Goal: Use online tool/utility: Utilize a website feature to perform a specific function

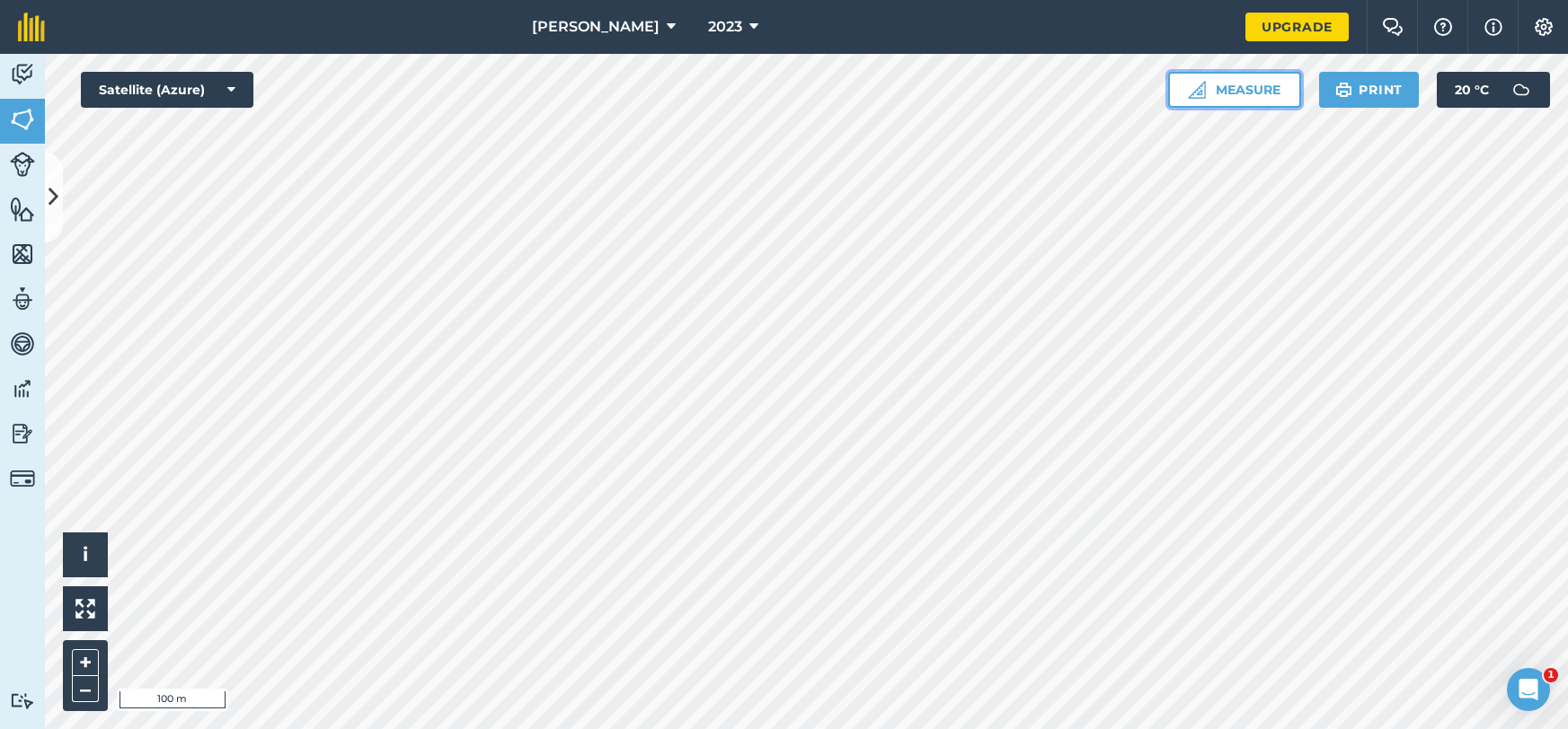
click at [1259, 91] on button "Measure" at bounding box center [1235, 90] width 133 height 36
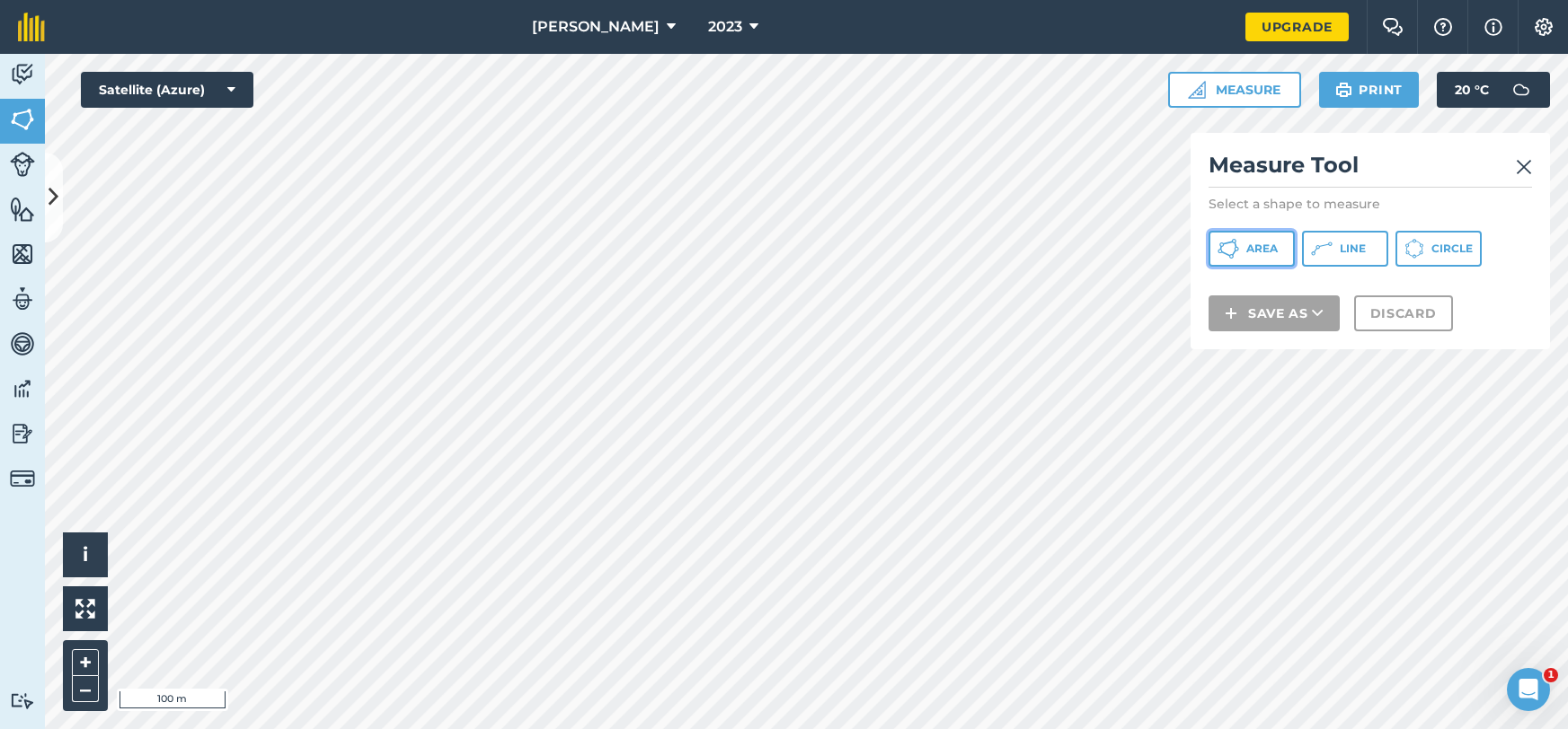
click at [1243, 249] on button "Area" at bounding box center [1252, 249] width 86 height 36
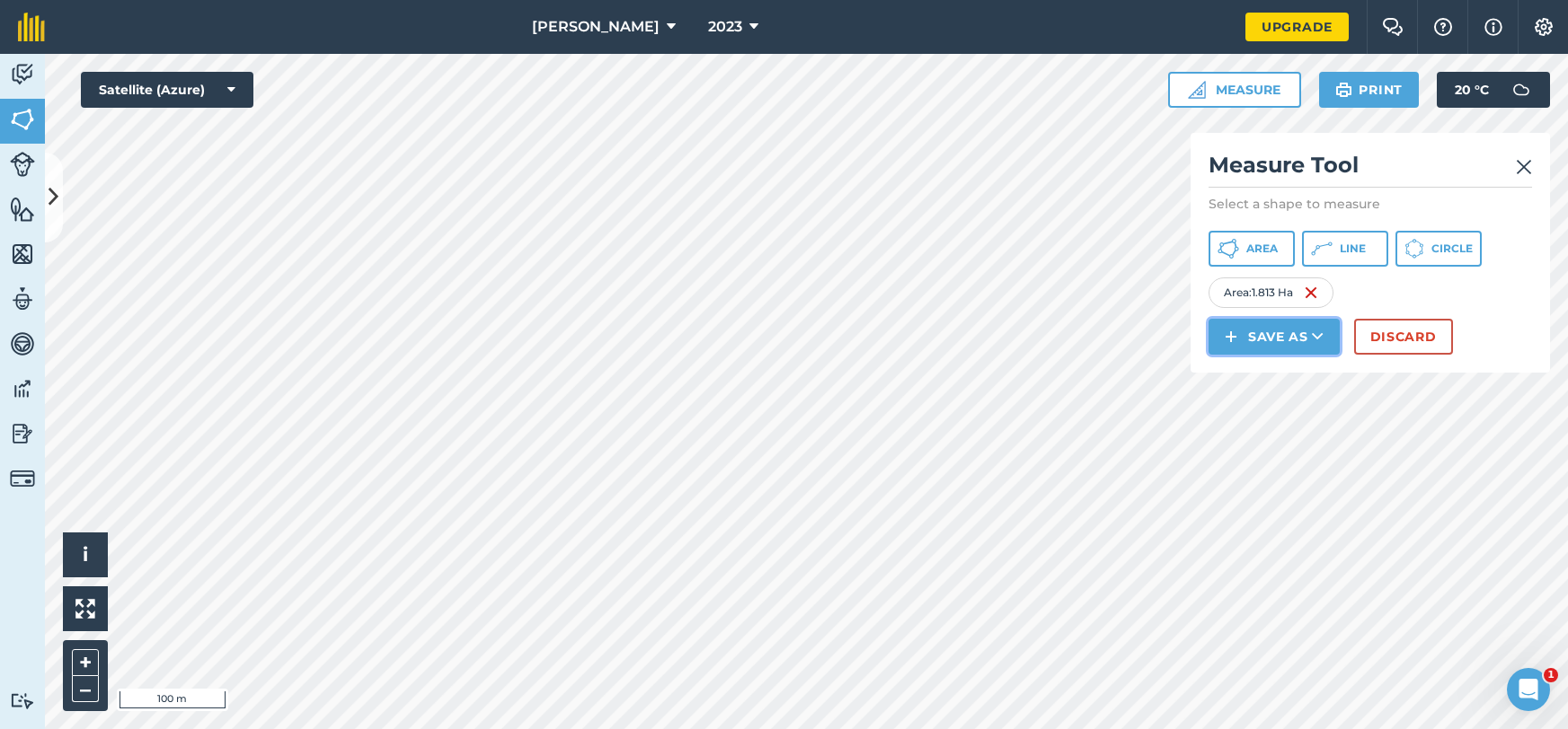
click at [1258, 336] on button "Save as" at bounding box center [1275, 336] width 131 height 36
click at [1269, 454] on link "Note" at bounding box center [1274, 457] width 126 height 40
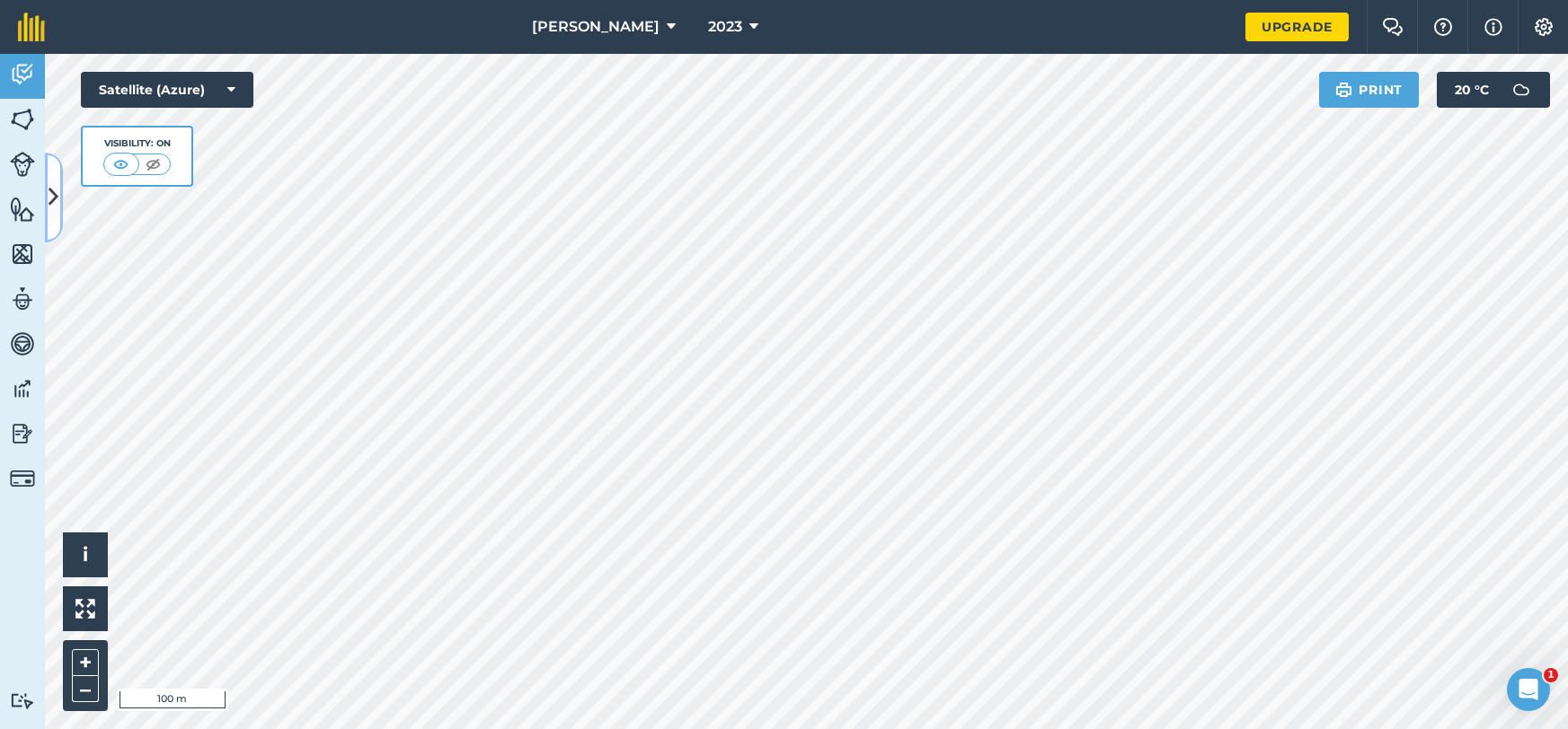
click at [60, 209] on button at bounding box center [54, 197] width 18 height 90
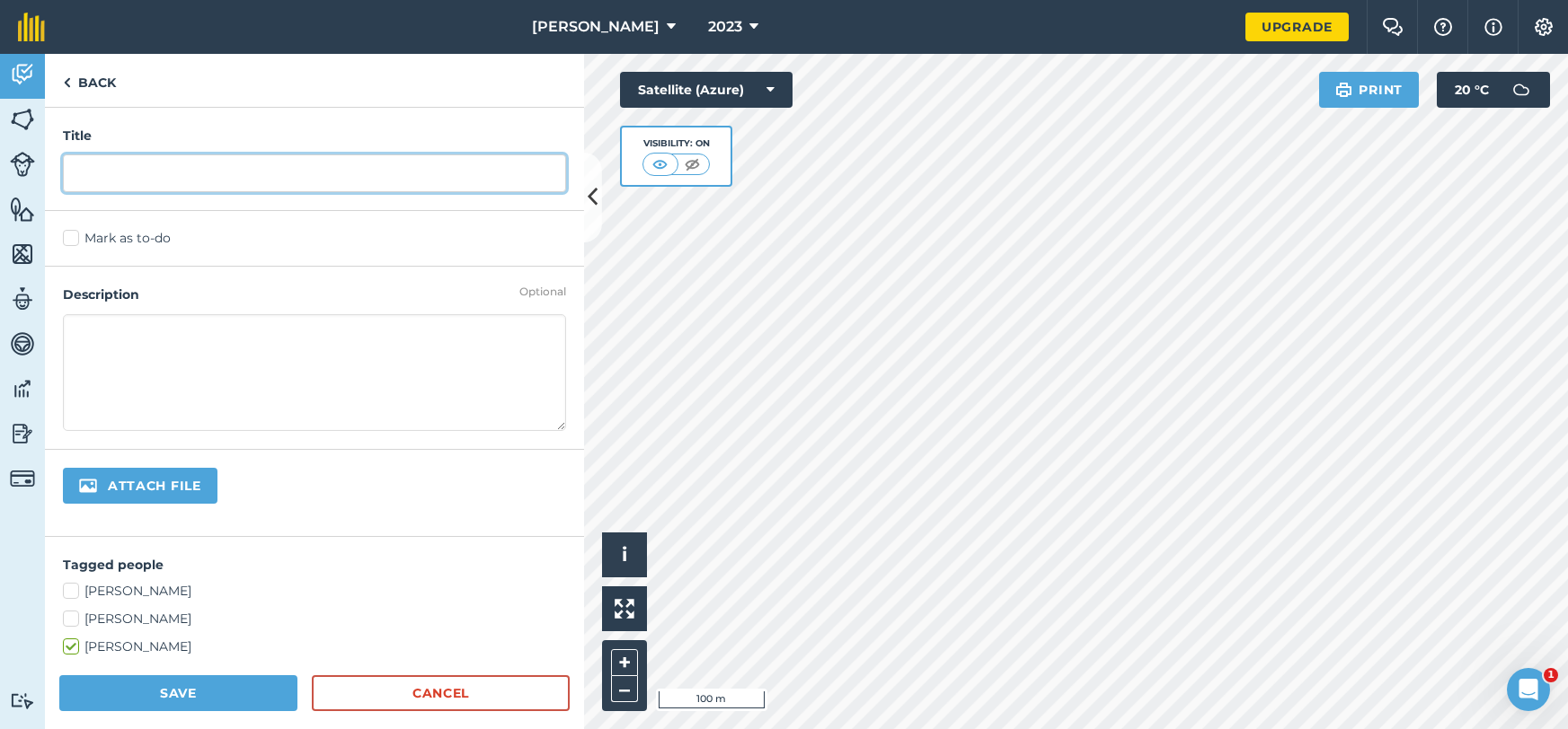
click at [142, 170] on input "text" at bounding box center [314, 173] width 503 height 38
type input "2 days"
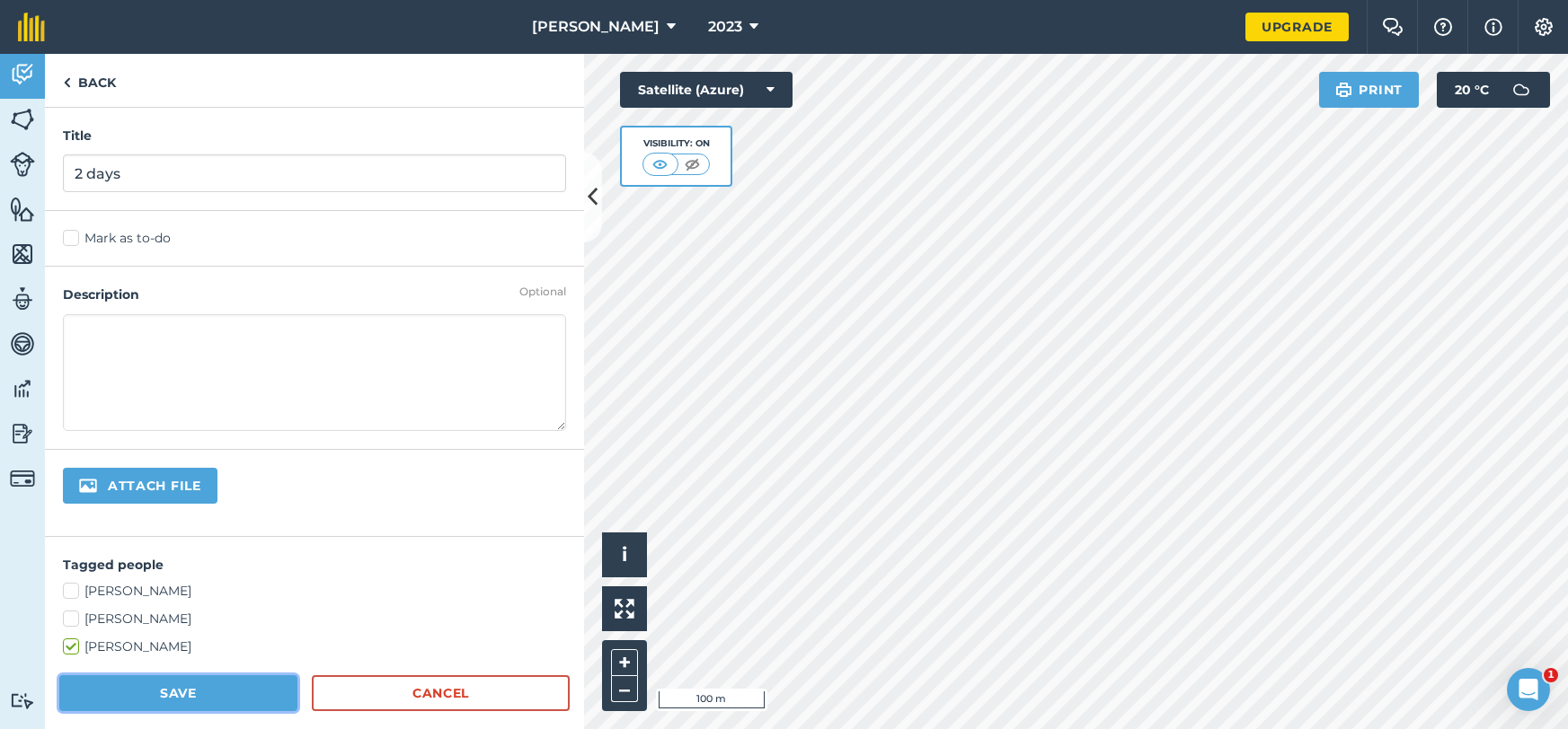
click at [134, 684] on button "Save" at bounding box center [178, 693] width 239 height 36
